Goal: Transaction & Acquisition: Purchase product/service

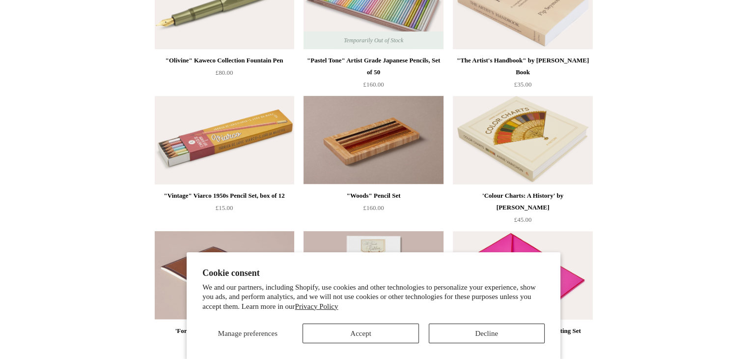
scroll to position [438, 0]
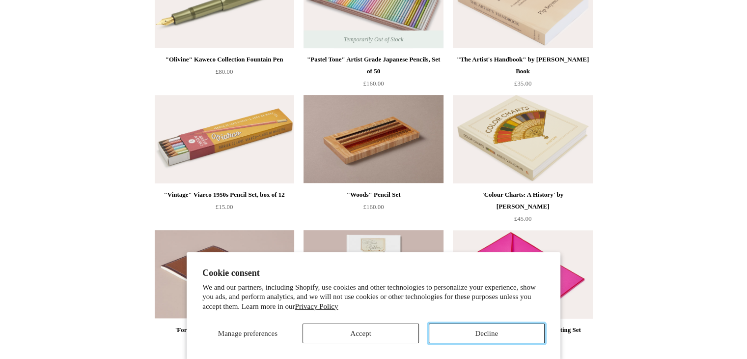
click at [454, 339] on button "Decline" at bounding box center [487, 333] width 116 height 20
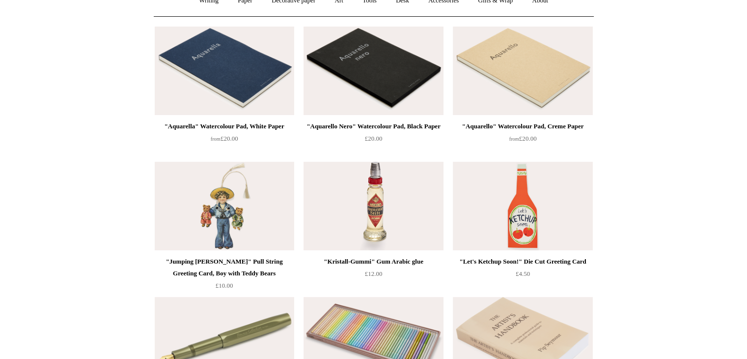
scroll to position [0, 0]
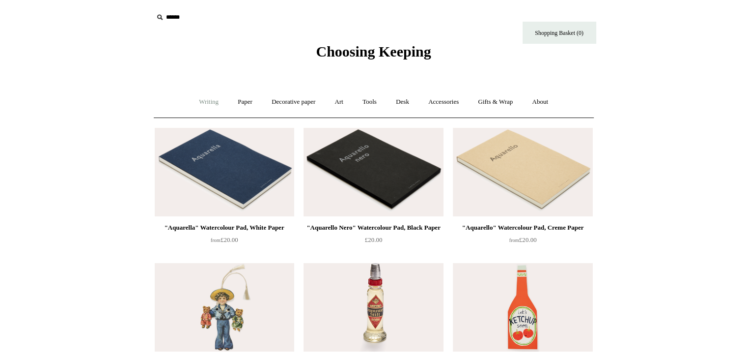
click at [210, 99] on link "Writing +" at bounding box center [208, 102] width 37 height 26
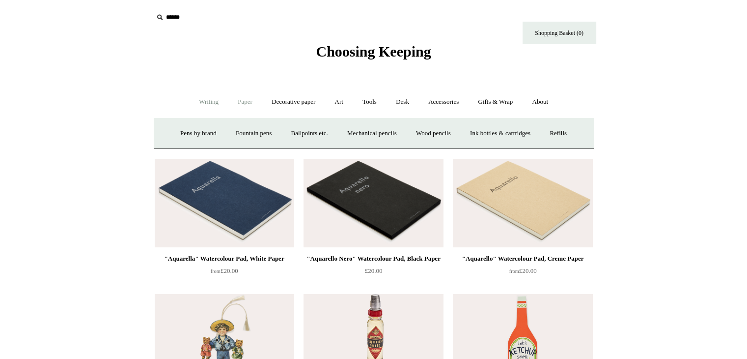
click at [239, 96] on link "Paper +" at bounding box center [245, 102] width 32 height 26
click at [242, 133] on link "Notebooks +" at bounding box center [236, 133] width 45 height 26
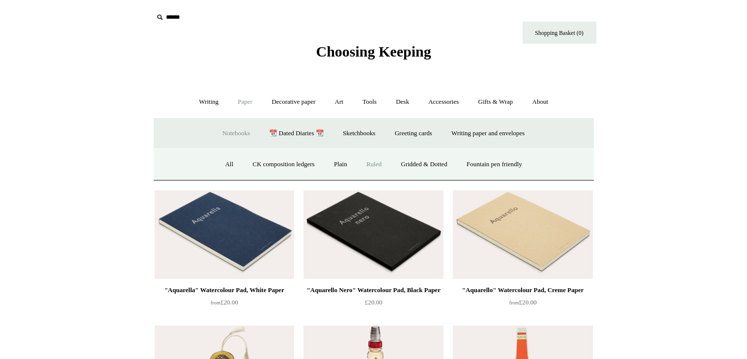
click at [359, 169] on link "Ruled" at bounding box center [374, 164] width 33 height 26
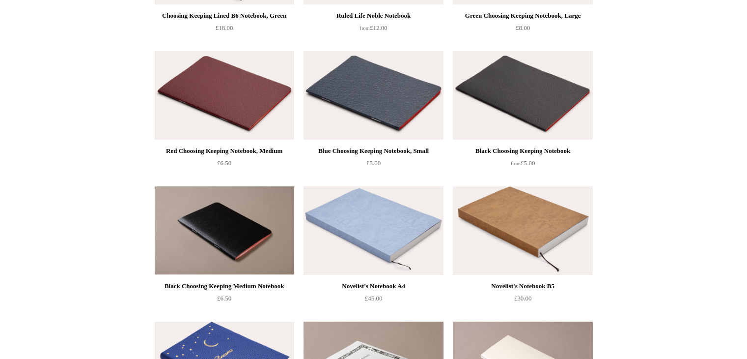
scroll to position [385, 0]
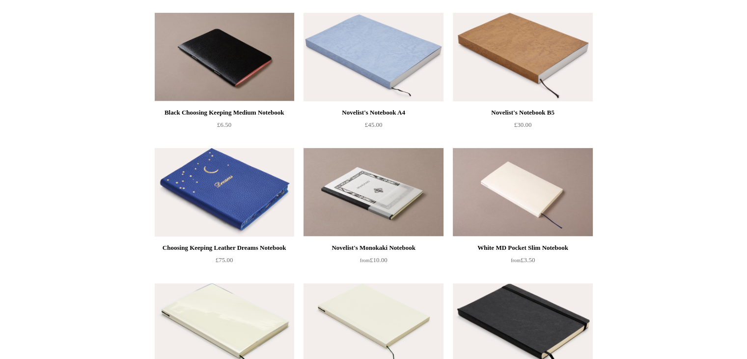
click at [281, 223] on img at bounding box center [225, 192] width 140 height 88
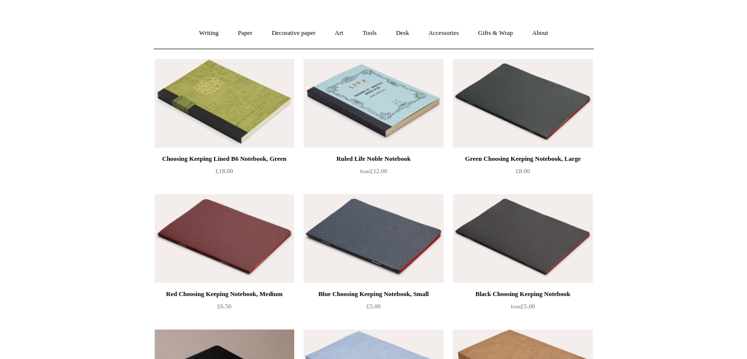
scroll to position [0, 0]
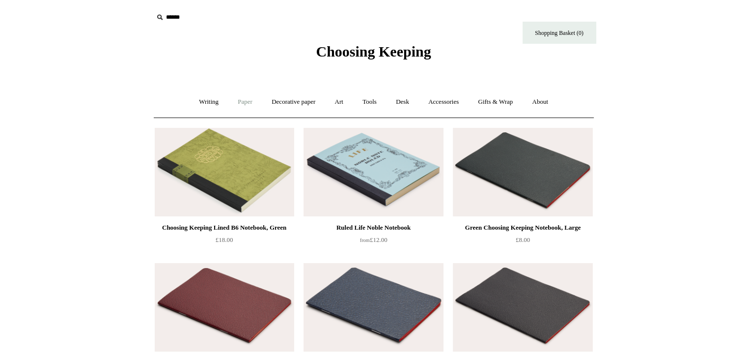
click at [235, 102] on link "Paper +" at bounding box center [245, 102] width 32 height 26
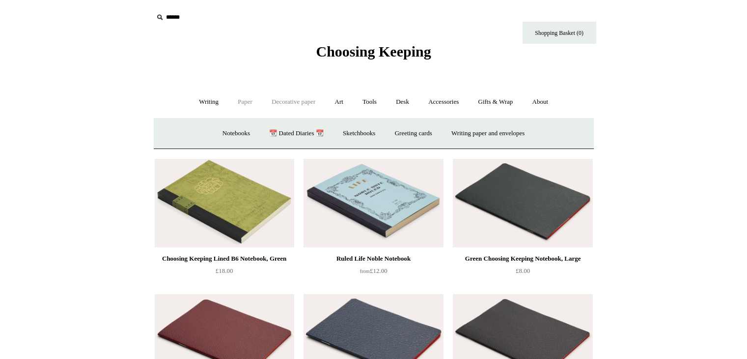
click at [281, 103] on link "Decorative paper +" at bounding box center [293, 102] width 61 height 26
click at [234, 101] on link "Paper +" at bounding box center [245, 102] width 32 height 26
click at [344, 132] on link "Sketchbooks +" at bounding box center [359, 133] width 50 height 26
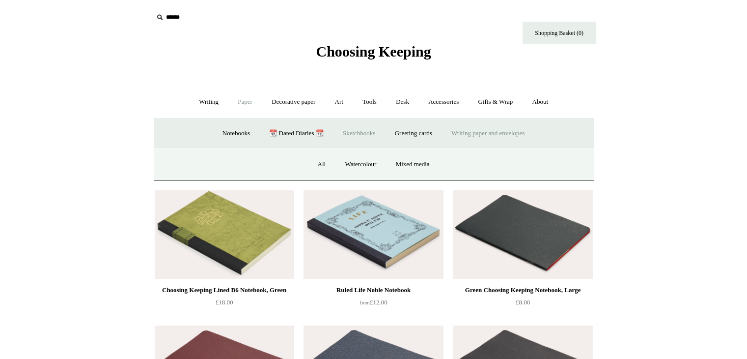
click at [487, 134] on link "Writing paper and envelopes +" at bounding box center [488, 133] width 91 height 26
click at [311, 160] on link "Writing paper" at bounding box center [311, 164] width 53 height 26
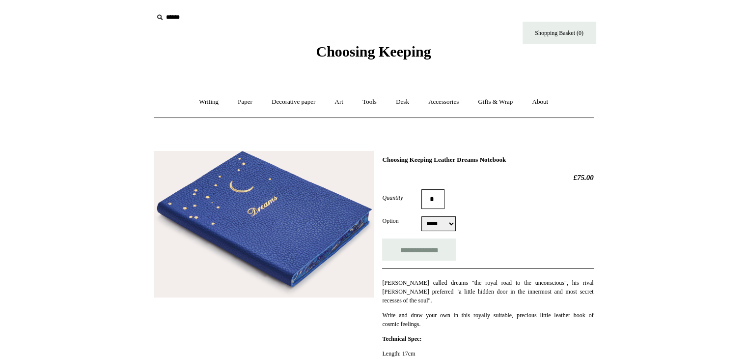
click at [281, 223] on img at bounding box center [264, 224] width 220 height 147
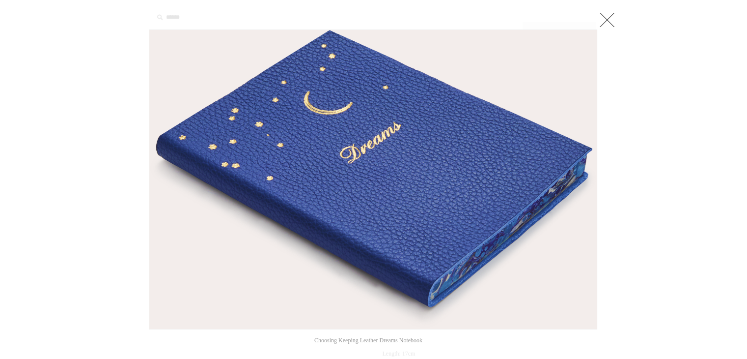
click at [609, 19] on link at bounding box center [607, 20] width 20 height 20
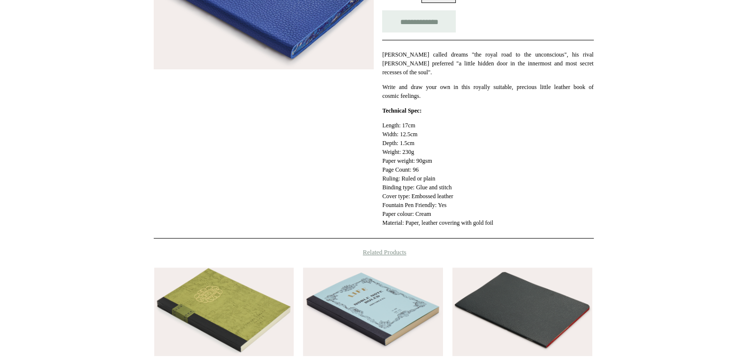
scroll to position [420, 0]
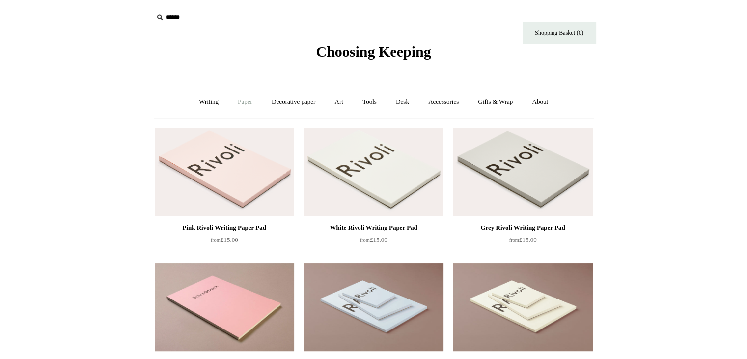
click at [244, 109] on link "Paper +" at bounding box center [245, 102] width 32 height 26
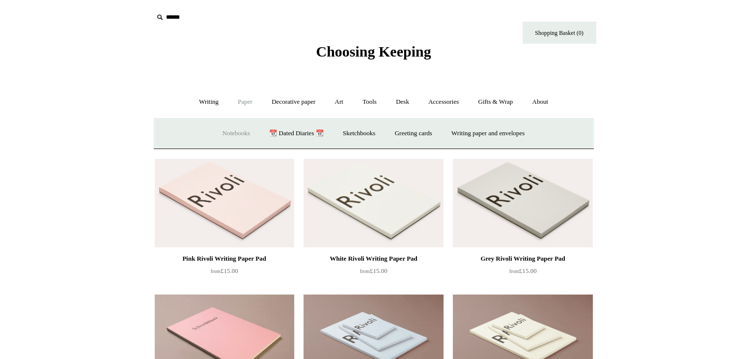
click at [227, 130] on link "Notebooks +" at bounding box center [236, 133] width 45 height 26
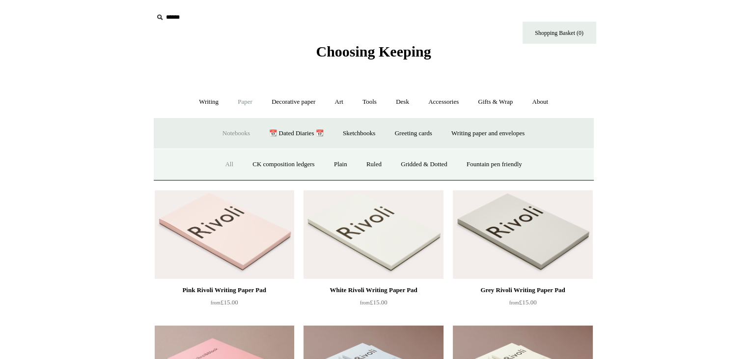
click at [222, 166] on link "All" at bounding box center [229, 164] width 26 height 26
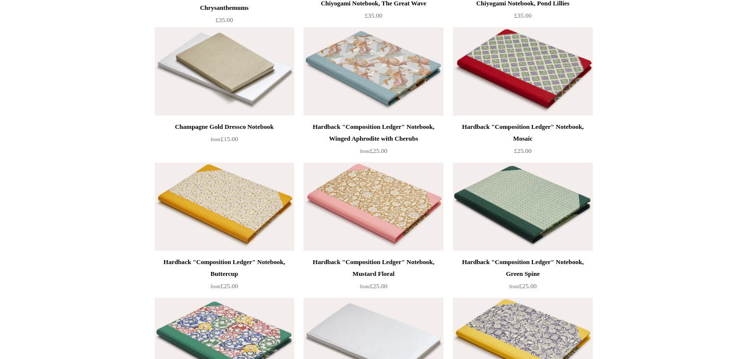
scroll to position [8335, 0]
